Goal: Find specific page/section: Find specific page/section

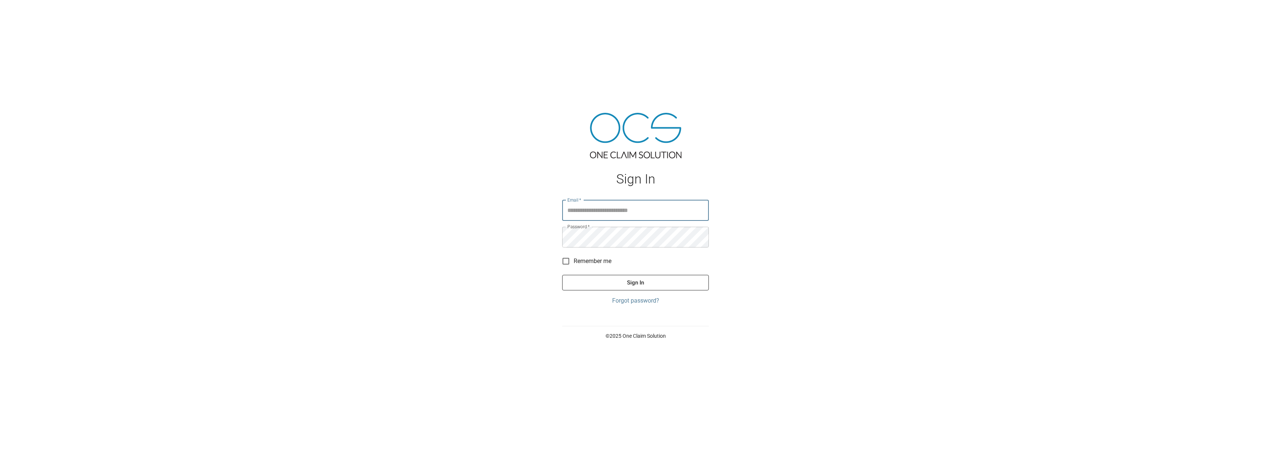
type input "**********"
click at [641, 283] on button "Sign In" at bounding box center [635, 283] width 147 height 16
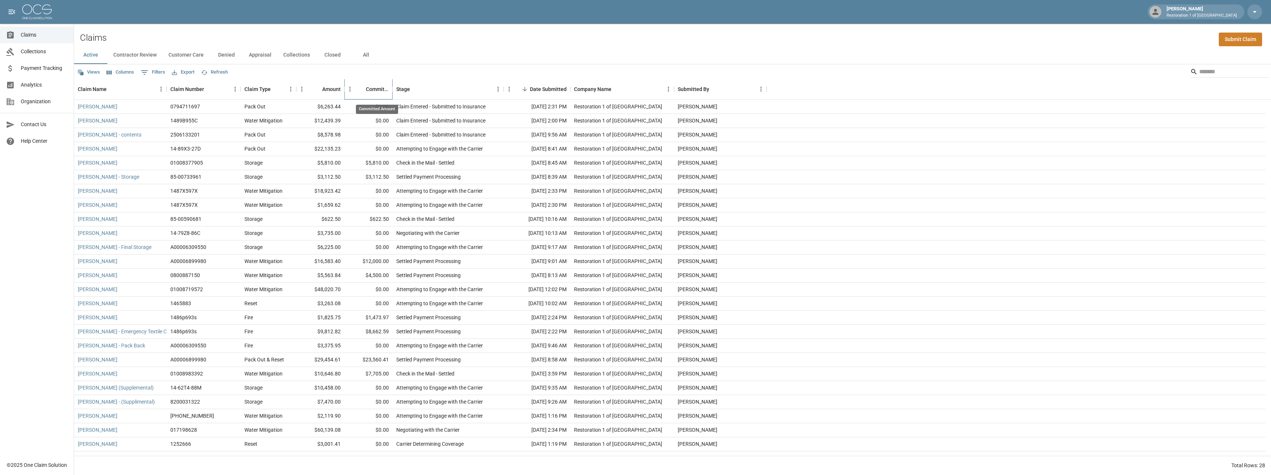
click at [367, 87] on div "Committed Amount" at bounding box center [377, 89] width 23 height 21
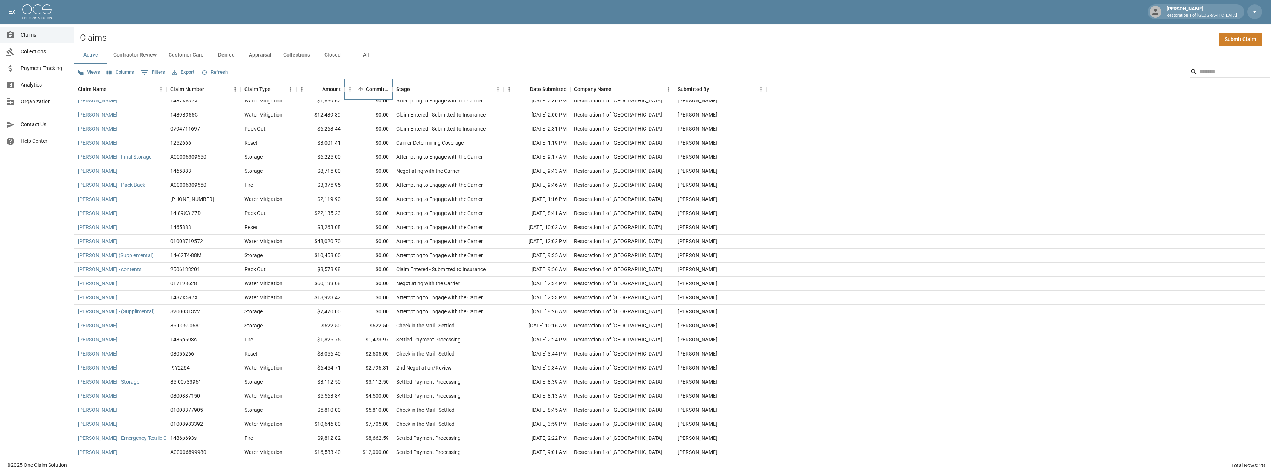
scroll to position [38, 0]
drag, startPoint x: 178, startPoint y: 53, endPoint x: 174, endPoint y: 56, distance: 5.9
click at [179, 53] on button "Customer Care" at bounding box center [186, 55] width 47 height 18
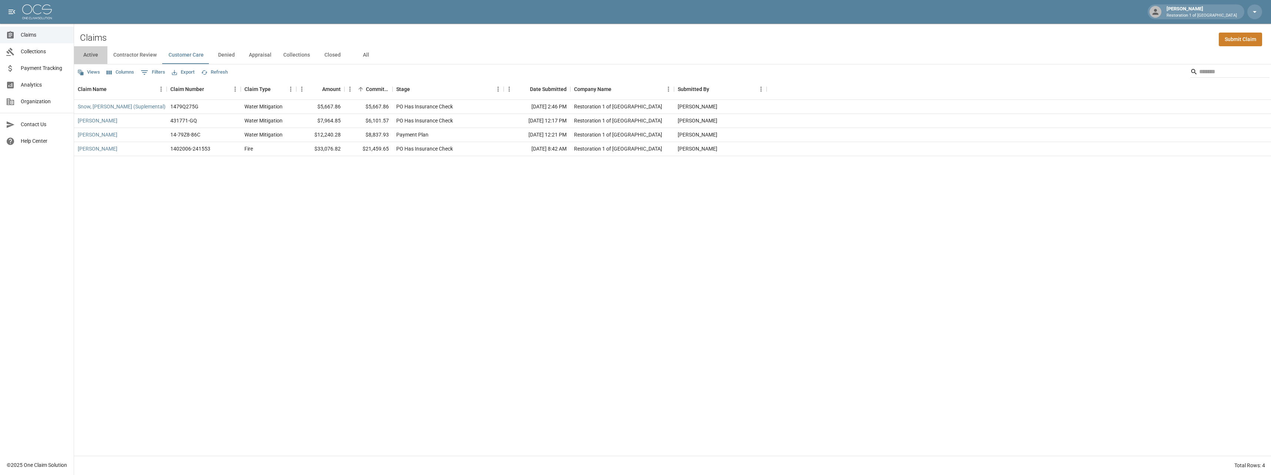
click at [87, 55] on button "Active" at bounding box center [90, 55] width 33 height 18
